Goal: Task Accomplishment & Management: Manage account settings

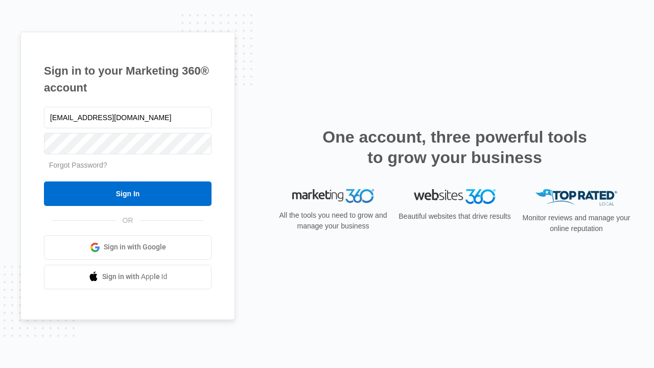
type input "dankie614@gmail.com"
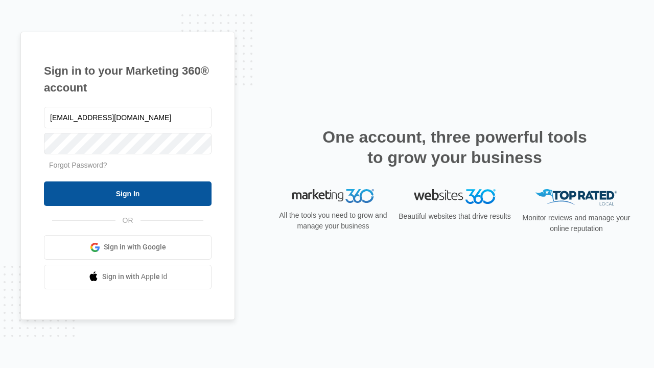
click at [128, 193] on input "Sign In" at bounding box center [128, 193] width 168 height 25
